Goal: Find specific page/section: Locate item on page

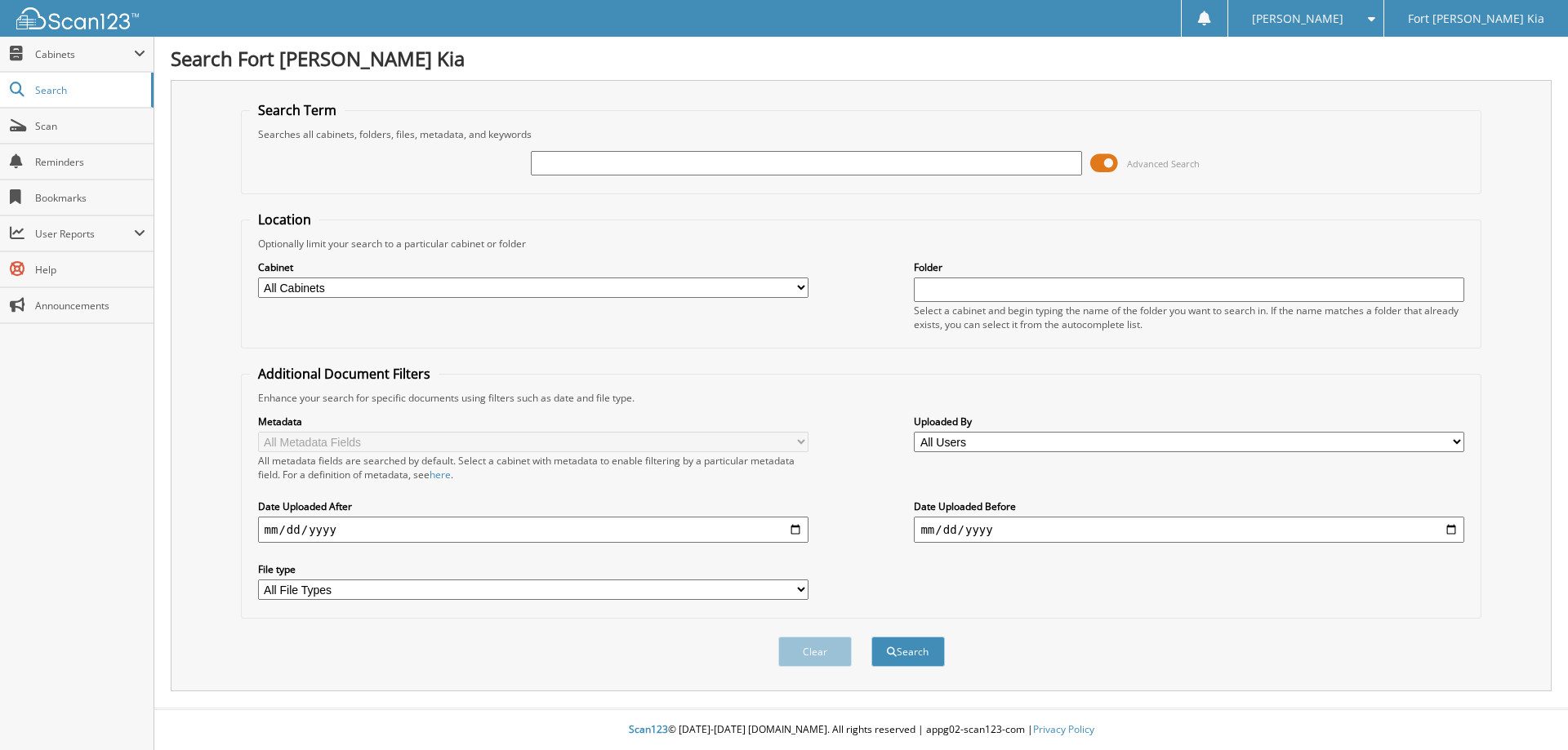
click at [620, 168] on input "text" at bounding box center [806, 163] width 551 height 25
type input "SG686775T"
click at [871, 637] on button "Search" at bounding box center [908, 652] width 74 height 31
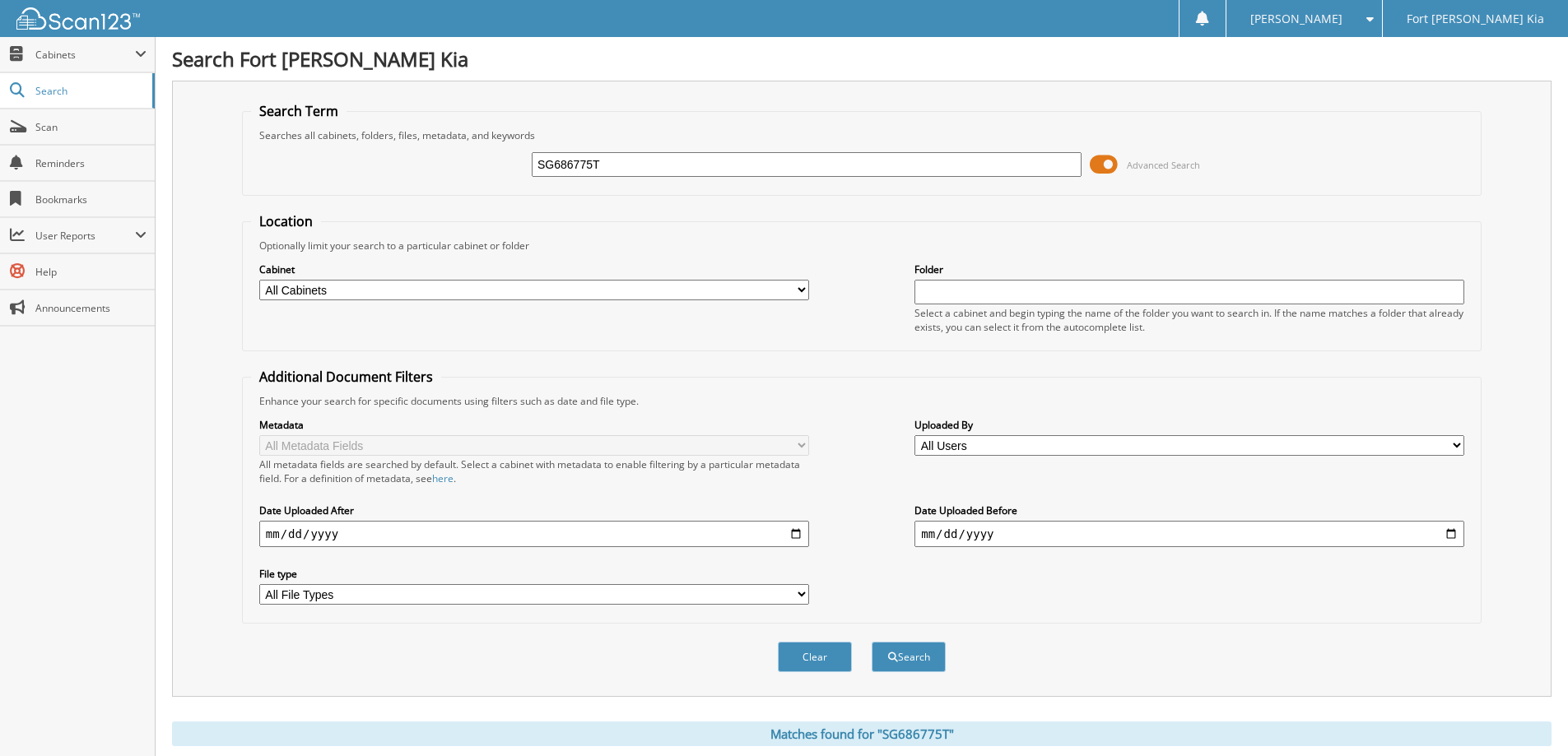
click at [1109, 162] on span at bounding box center [1104, 164] width 28 height 25
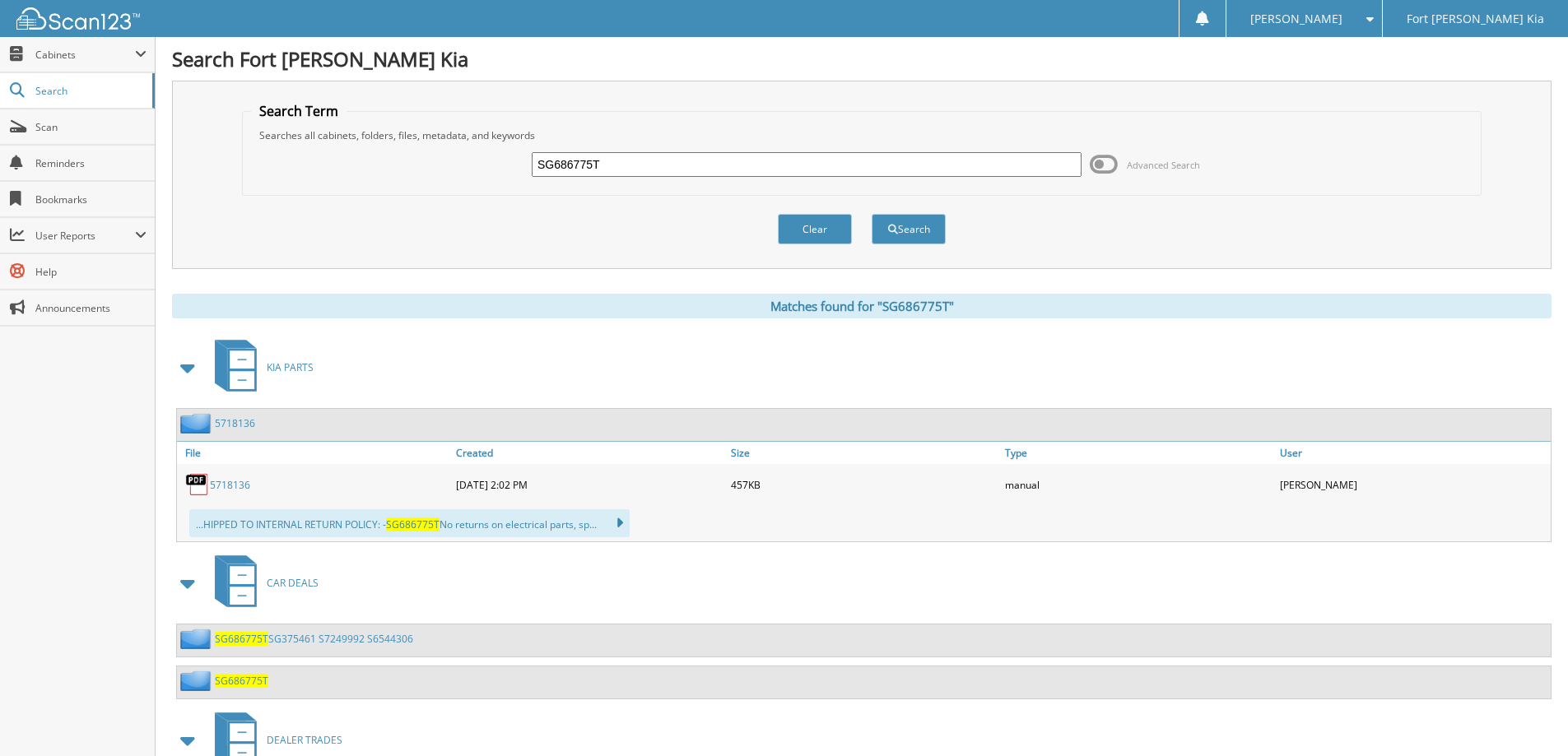
click at [191, 367] on span at bounding box center [188, 368] width 23 height 30
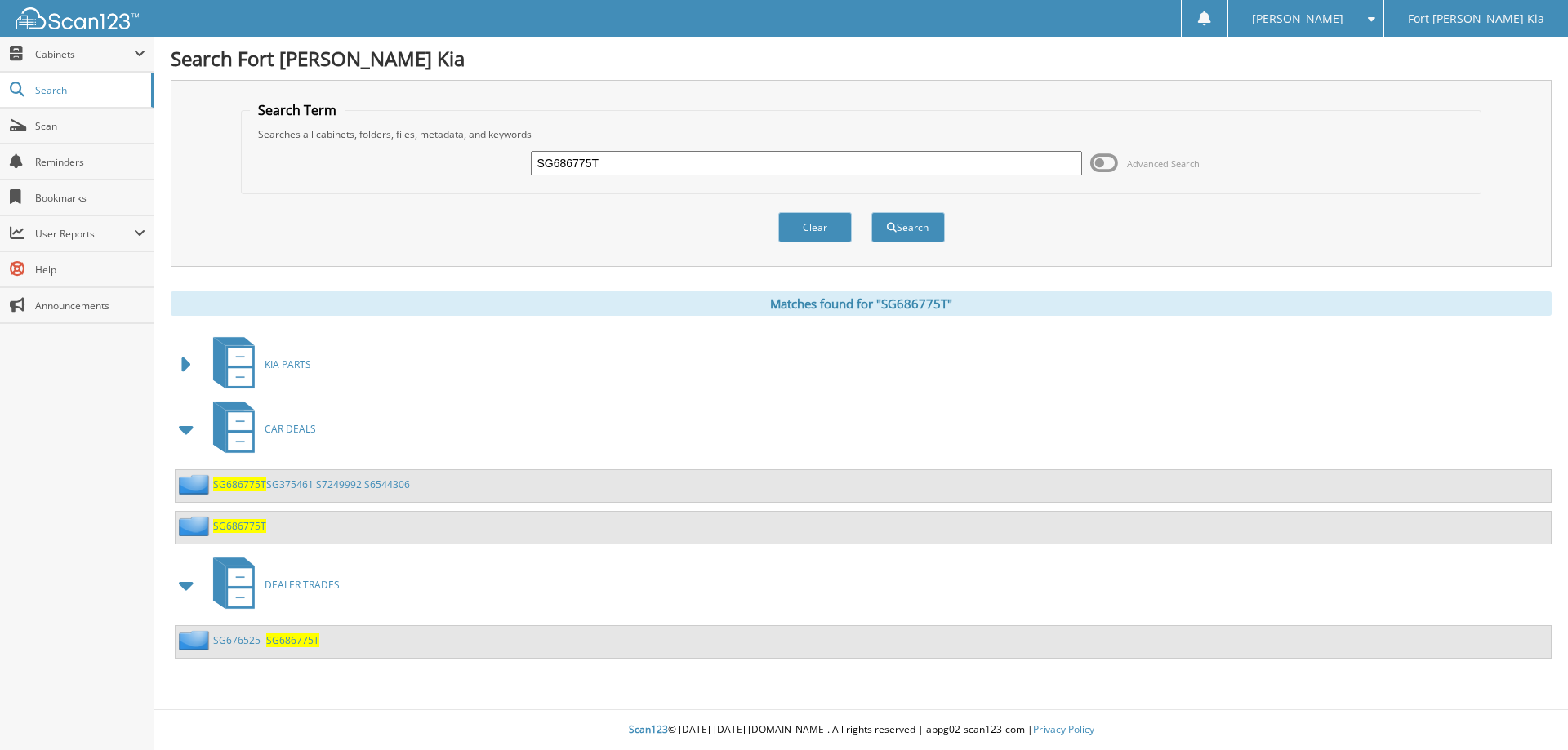
click at [238, 524] on span "SG686775T" at bounding box center [239, 526] width 53 height 14
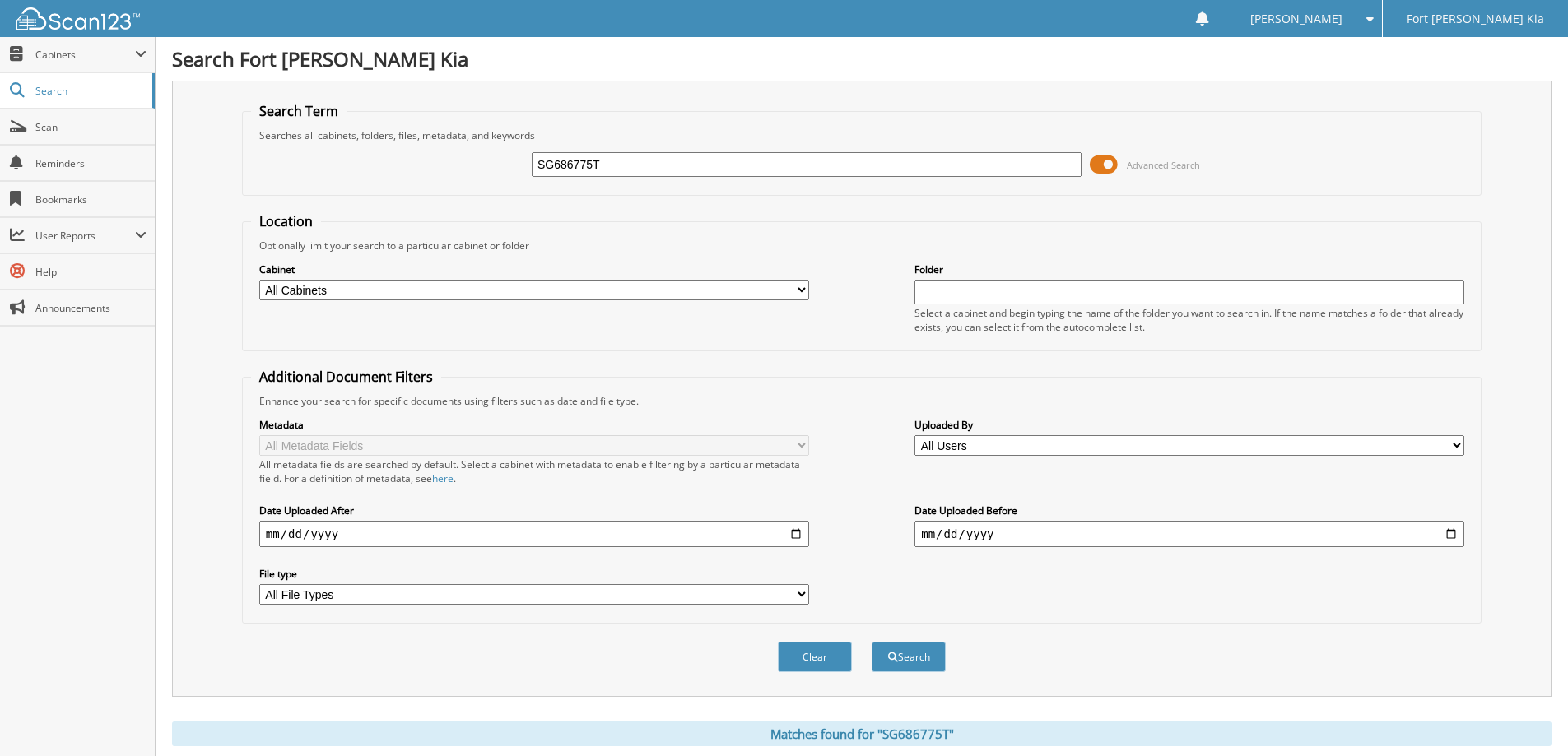
click at [1102, 171] on span at bounding box center [1104, 164] width 28 height 25
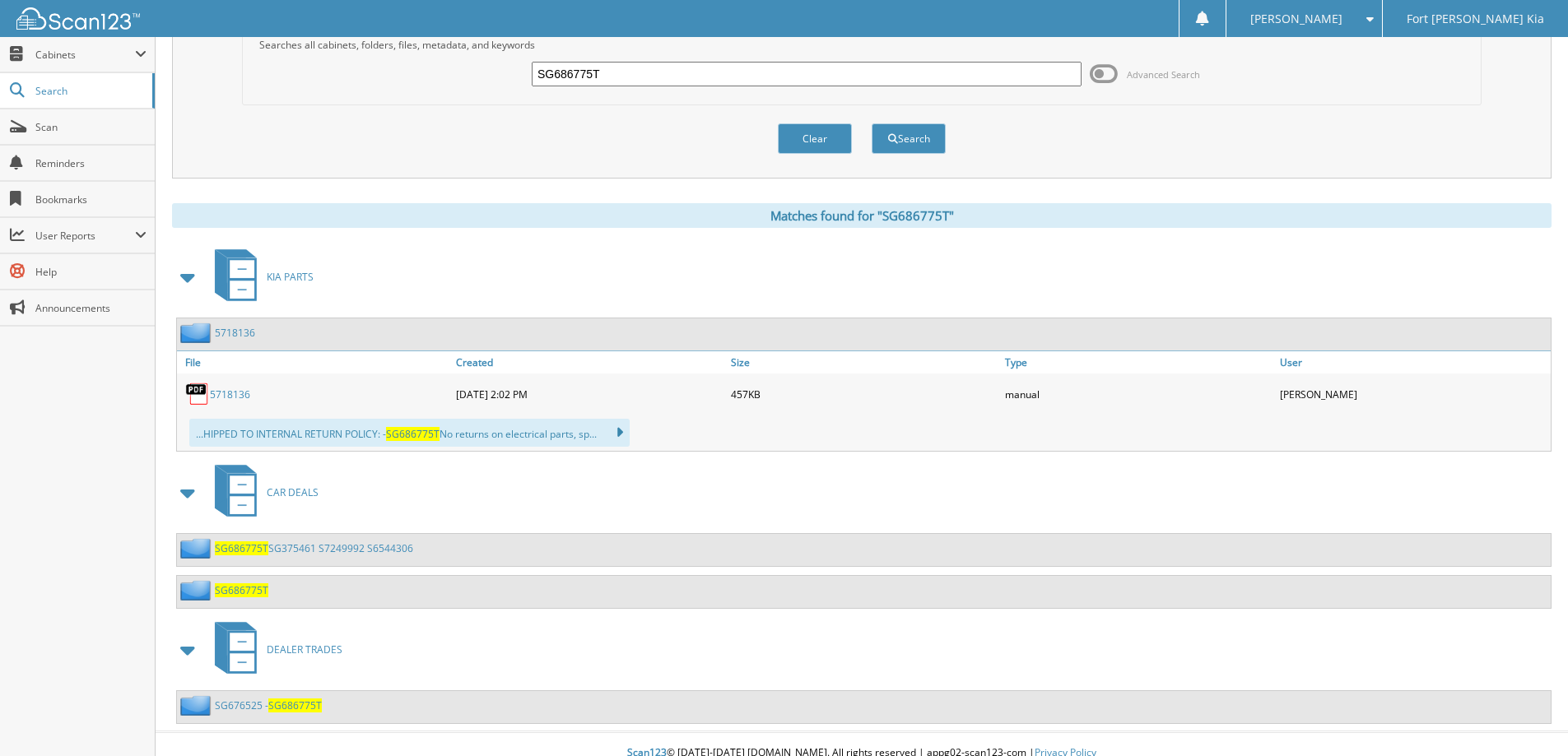
scroll to position [108, 0]
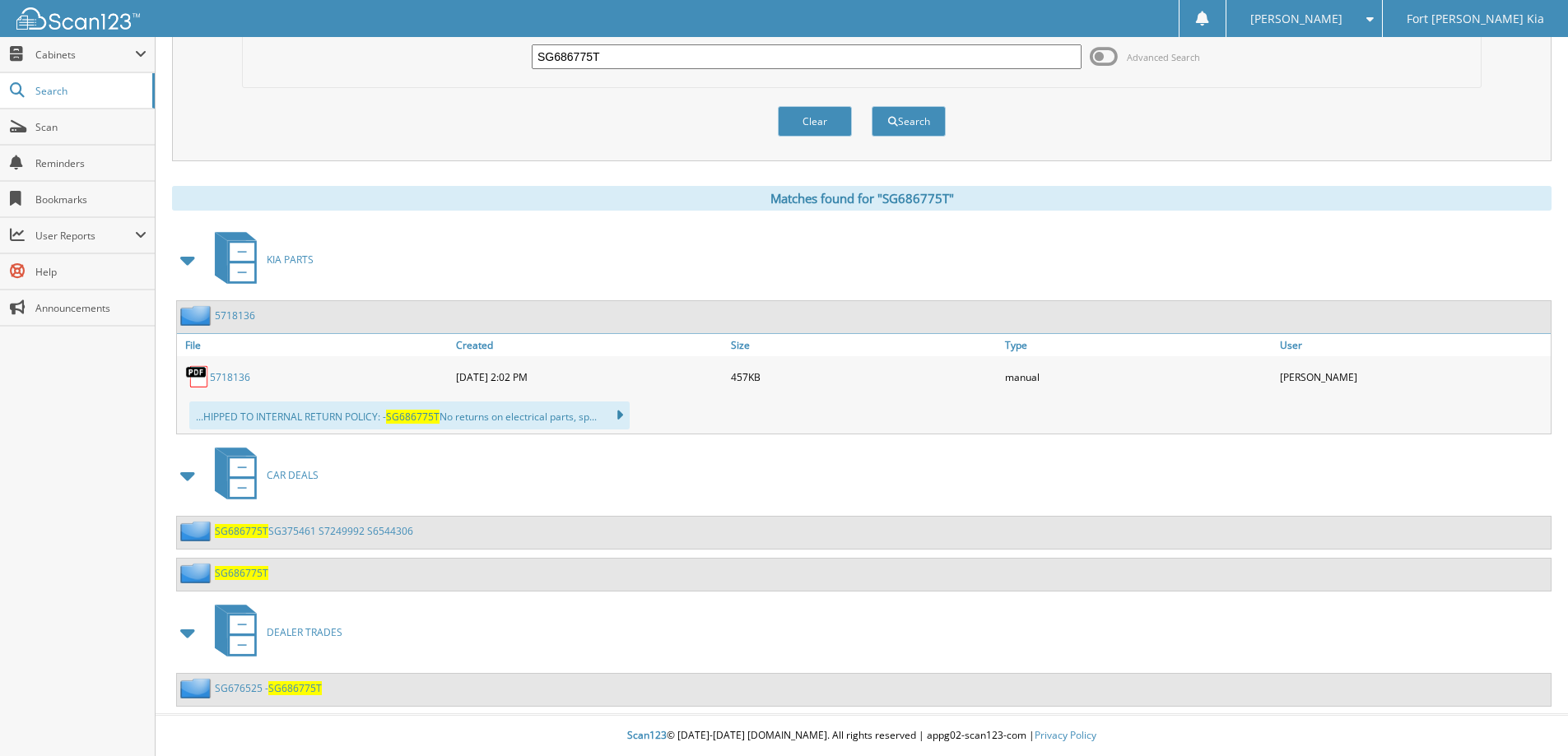
click at [296, 535] on link "SG686775T SG375461 S7249992 S6544306" at bounding box center [314, 531] width 198 height 14
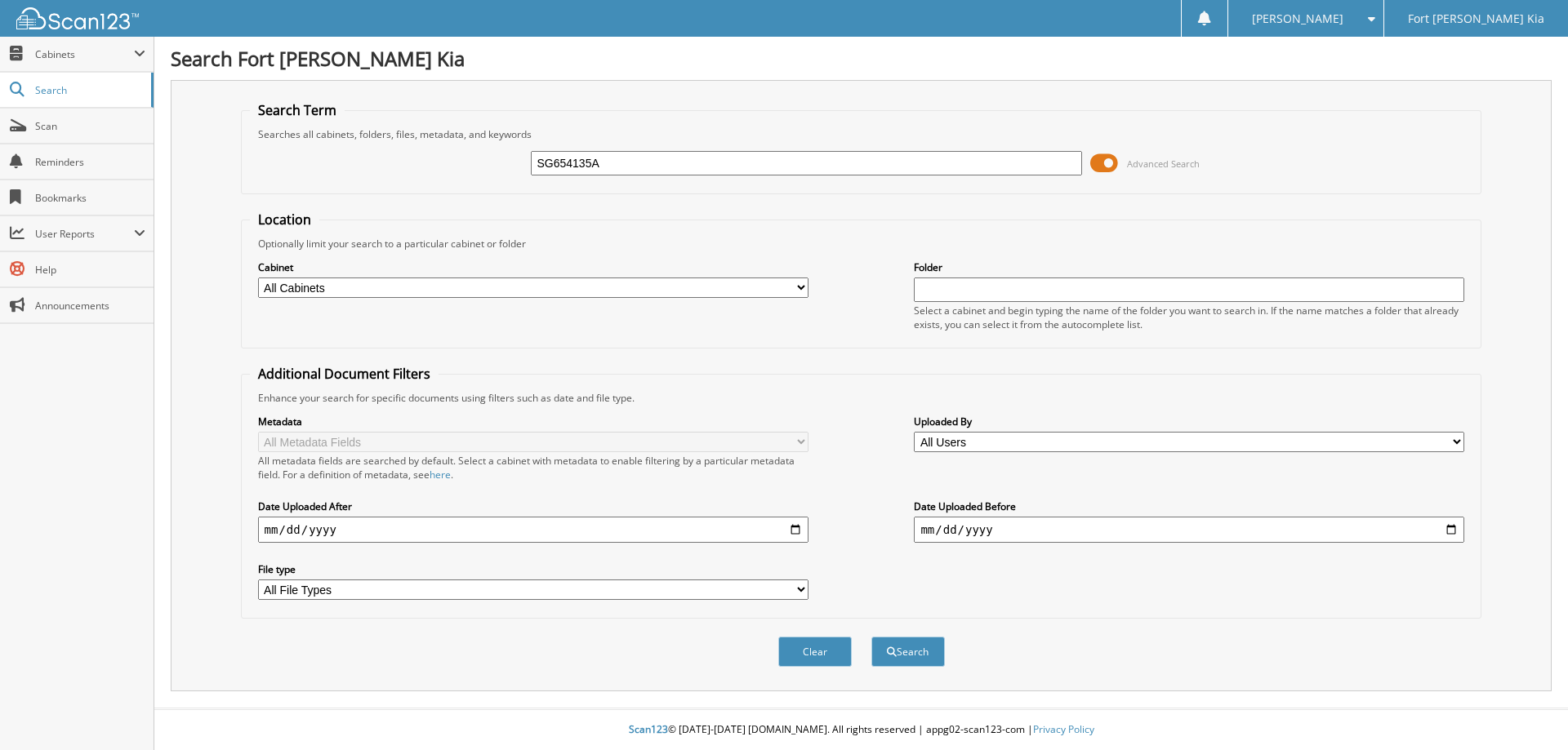
type input "SG654135A"
click at [871, 637] on button "Search" at bounding box center [908, 652] width 74 height 31
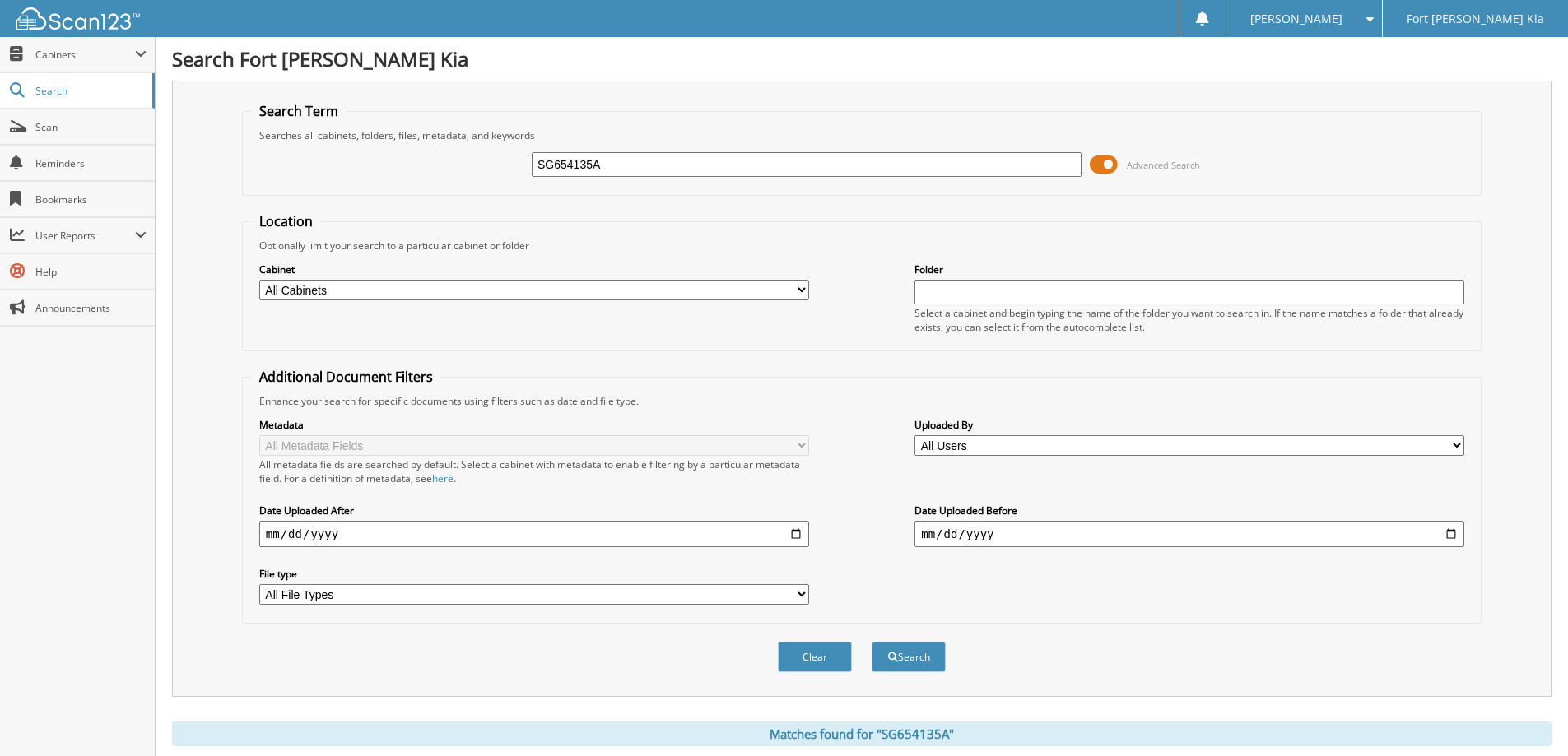
click at [1105, 169] on span at bounding box center [1104, 164] width 28 height 25
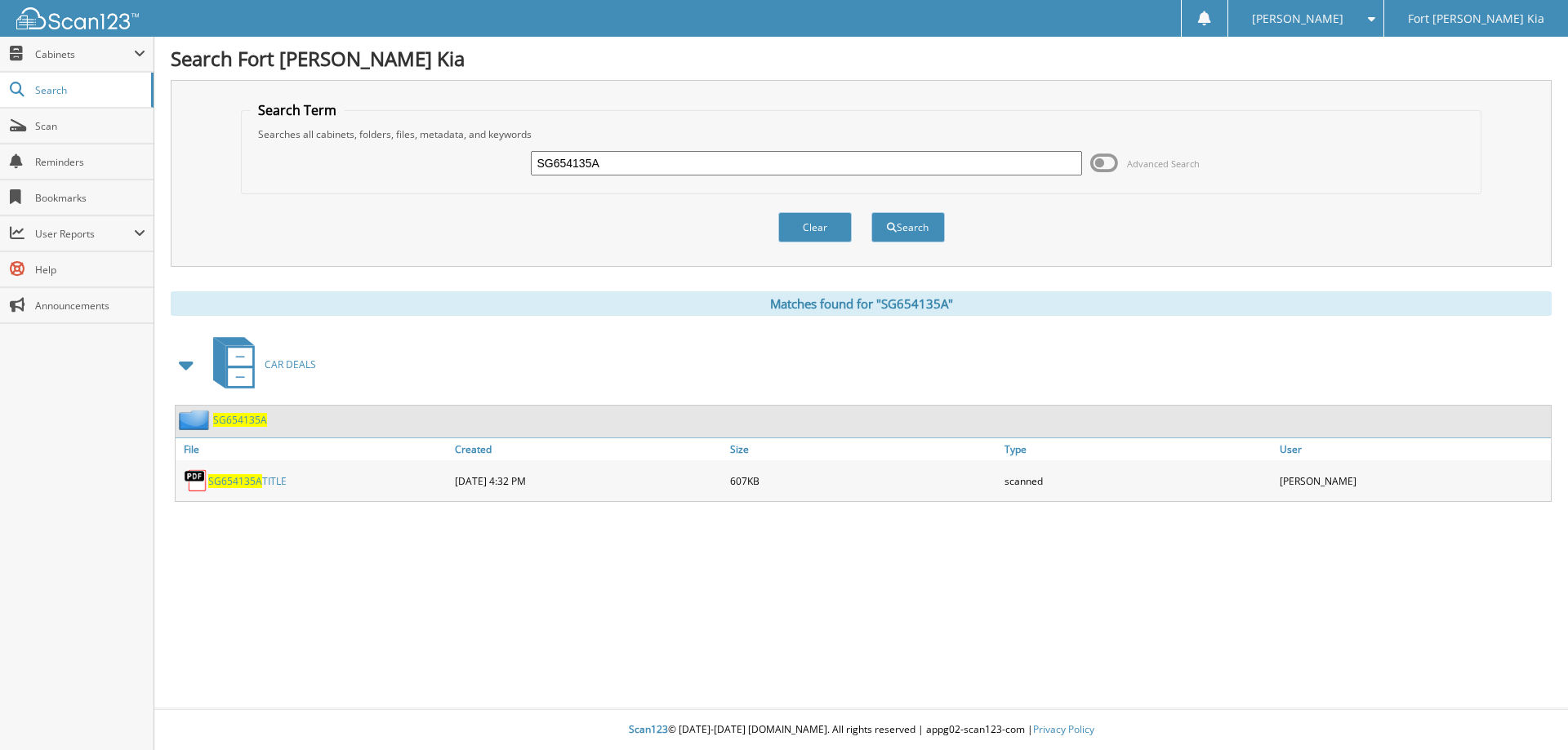
click at [238, 420] on span "SG654135A" at bounding box center [240, 420] width 54 height 14
